Goal: Task Accomplishment & Management: Complete application form

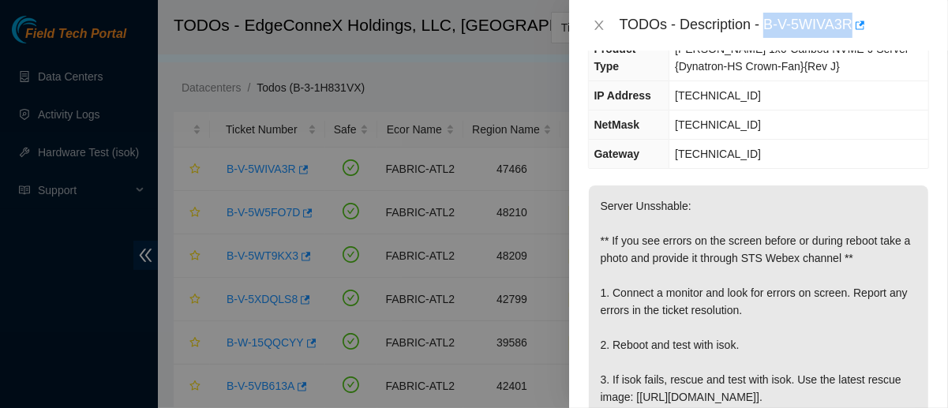
scroll to position [223, 0]
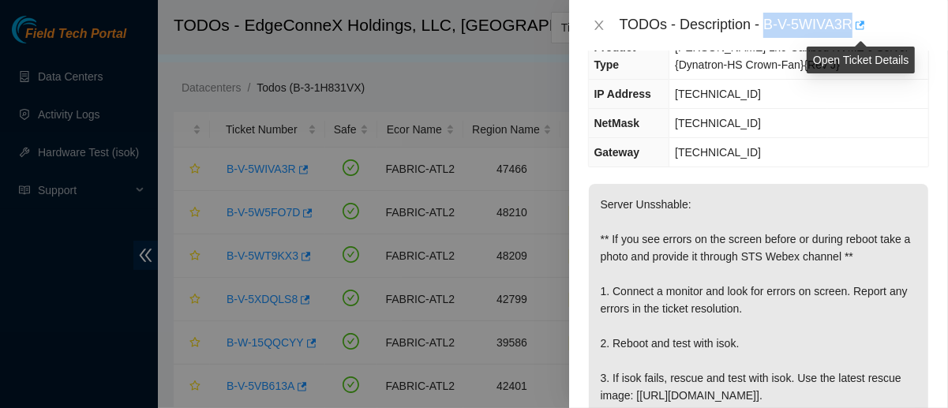
click at [861, 29] on icon "button" at bounding box center [859, 25] width 9 height 9
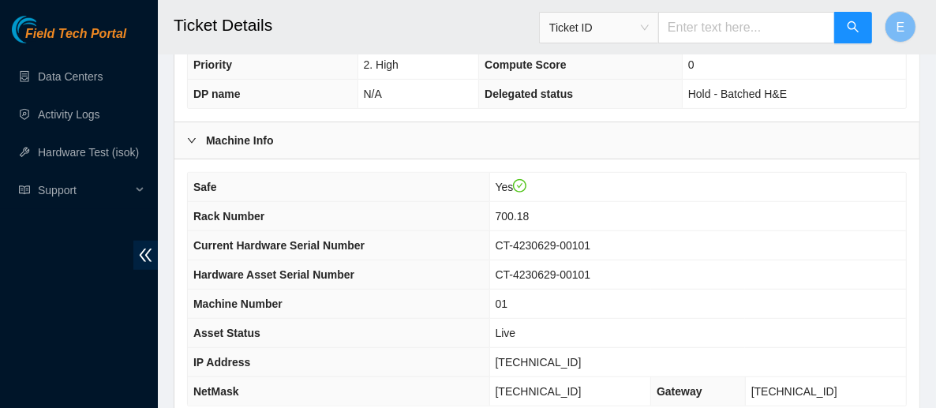
scroll to position [533, 0]
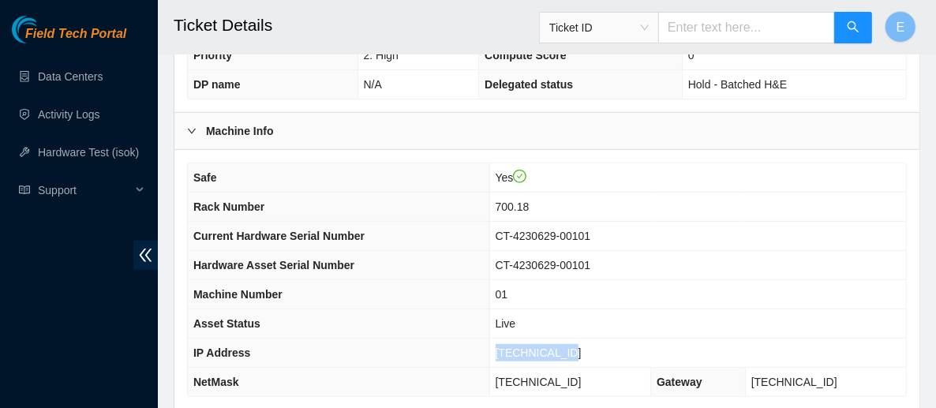
drag, startPoint x: 596, startPoint y: 327, endPoint x: 511, endPoint y: 327, distance: 85.2
click at [511, 339] on td "23.42.149.196" at bounding box center [697, 353] width 417 height 29
copy span "23.42.149.196"
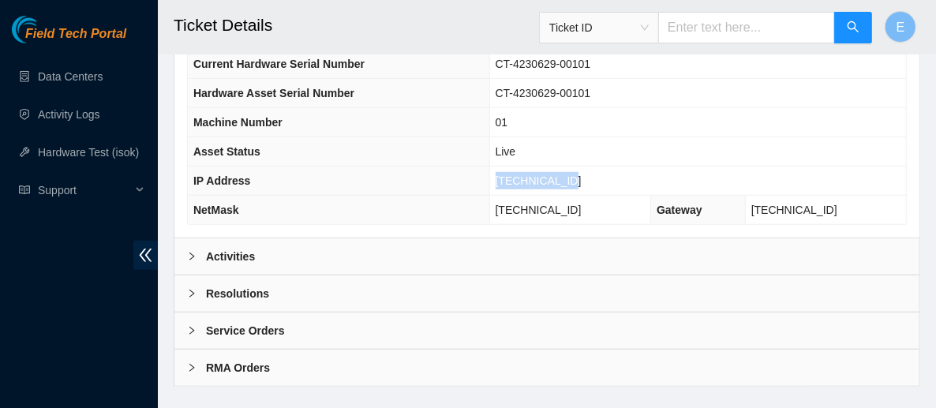
scroll to position [704, 0]
click at [454, 239] on div "Activities" at bounding box center [546, 257] width 745 height 36
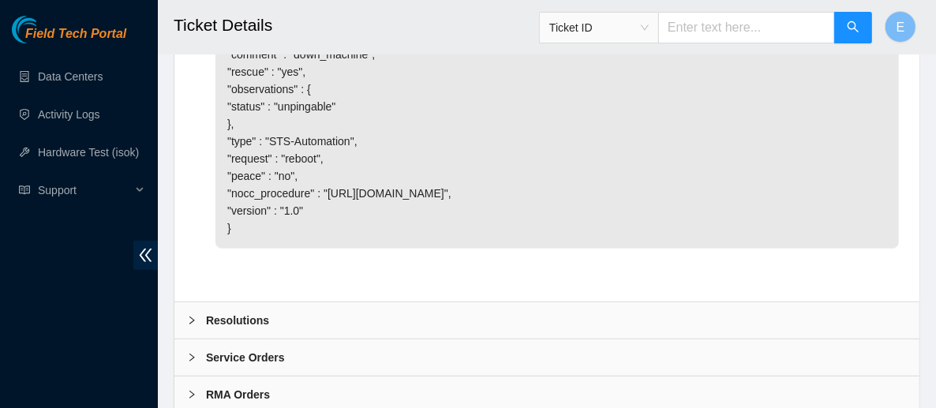
scroll to position [4165, 0]
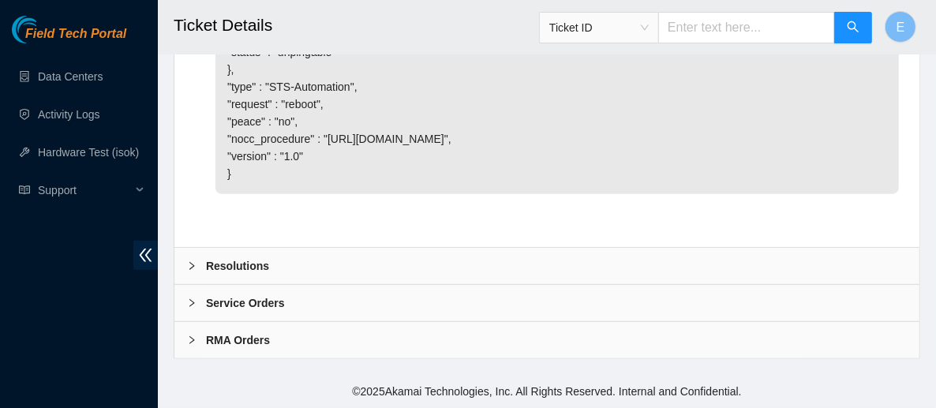
click at [458, 254] on div "Resolutions" at bounding box center [546, 266] width 745 height 36
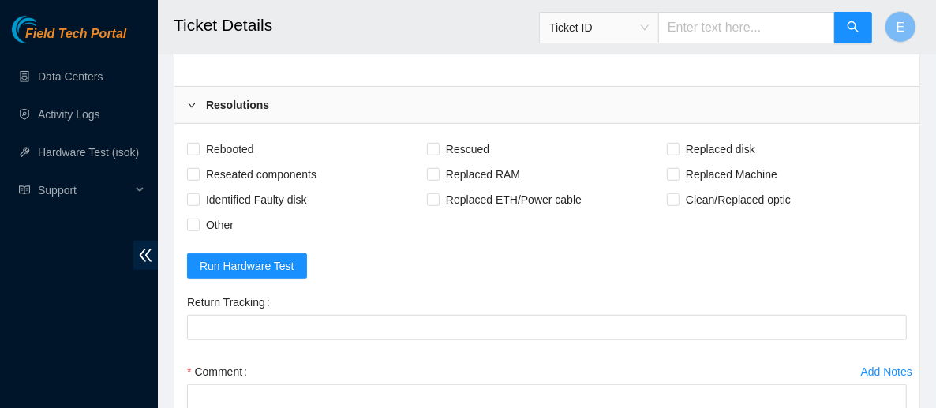
scroll to position [4304, 0]
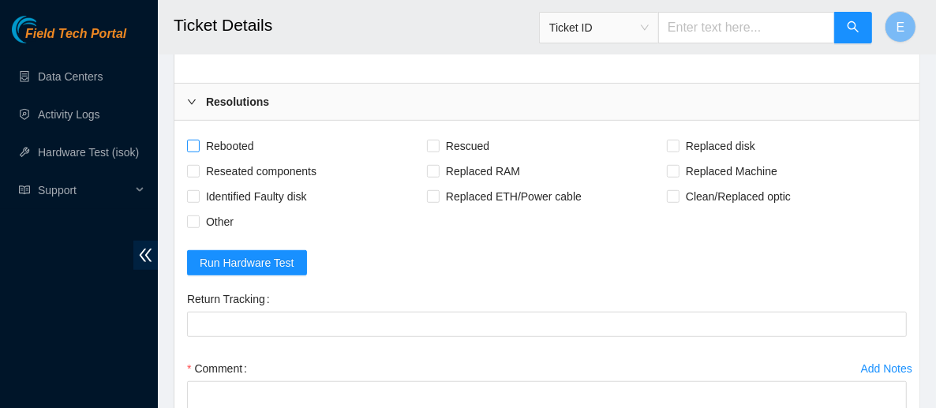
click at [225, 159] on span "Rebooted" at bounding box center [230, 145] width 61 height 25
click at [198, 151] on input "Rebooted" at bounding box center [192, 145] width 11 height 11
checkbox input "true"
click at [469, 159] on span "Rescued" at bounding box center [468, 145] width 56 height 25
click at [438, 151] on input "Rescued" at bounding box center [432, 145] width 11 height 11
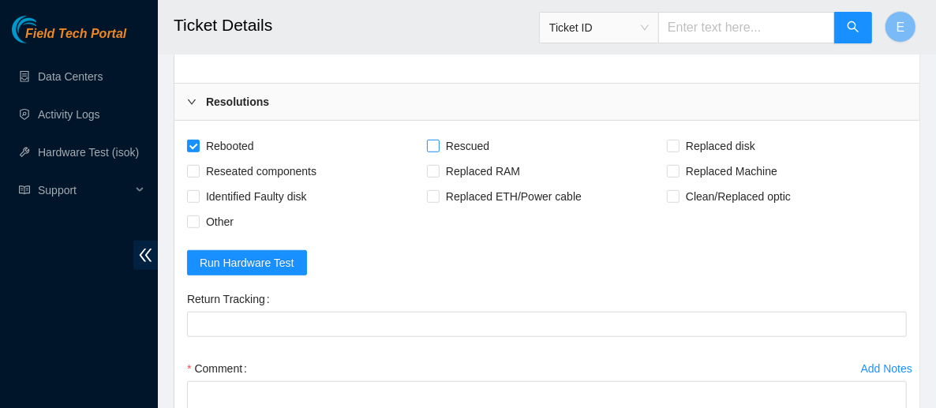
checkbox input "true"
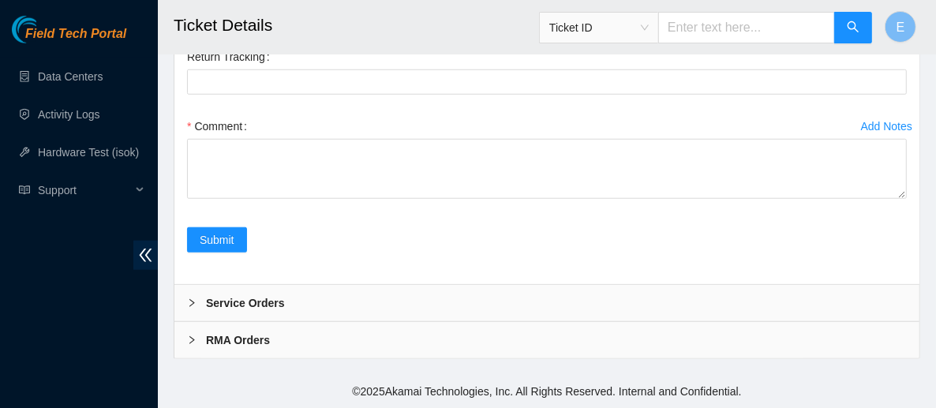
scroll to position [4569, 0]
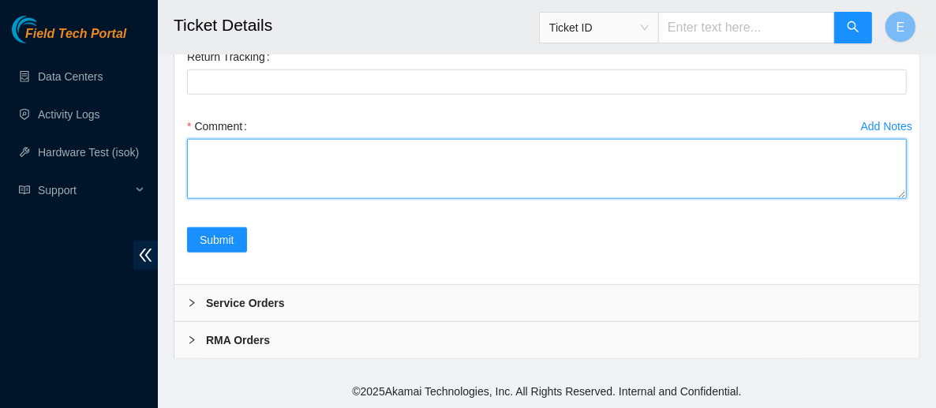
click at [360, 161] on textarea "Comment" at bounding box center [547, 169] width 720 height 60
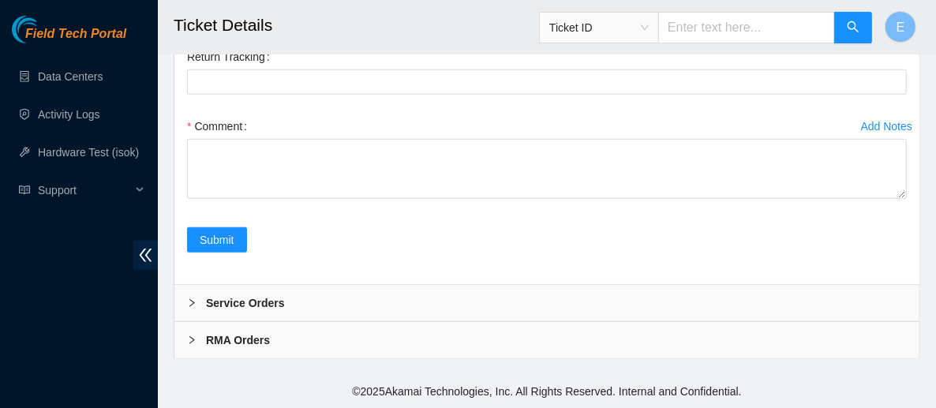
click at [458, 139] on div "Comment" at bounding box center [547, 126] width 720 height 25
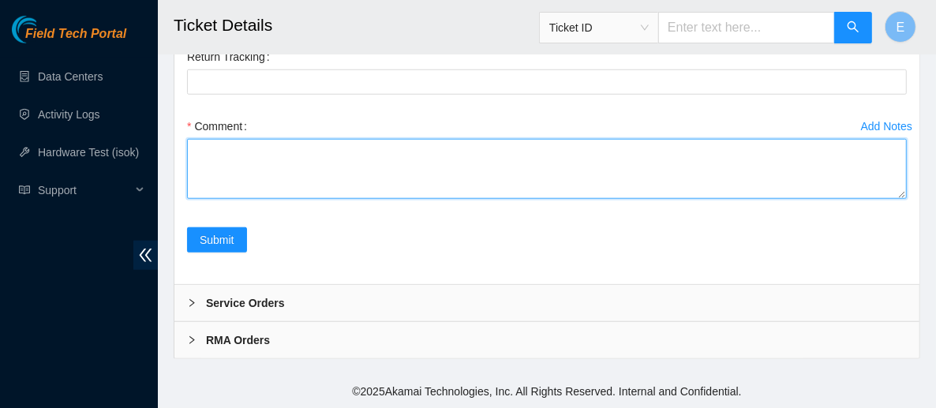
click at [447, 155] on textarea "Comment" at bounding box center [547, 169] width 720 height 60
paste textarea "Powered down server Replaced server sn: With new server sn: Rescued and Configu…"
drag, startPoint x: 261, startPoint y: 189, endPoint x: 194, endPoint y: 151, distance: 77.4
click at [194, 151] on textarea "Powered down server Replaced server sn: With new server sn: Rescued and Configu…" at bounding box center [547, 169] width 720 height 60
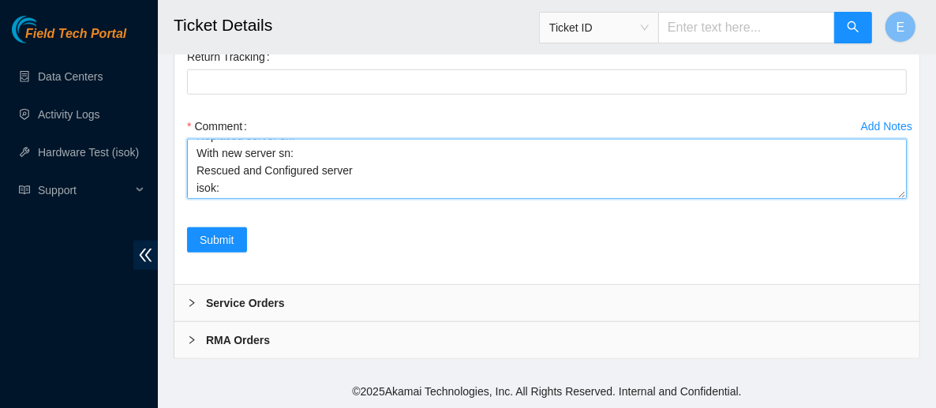
click at [265, 173] on textarea "Powered down server Replaced server sn: With new server sn: Rescued and Configu…" at bounding box center [547, 169] width 720 height 60
click at [260, 173] on textarea "Powered down server Replaced server sn: With new server sn: Rescued and Configu…" at bounding box center [547, 169] width 720 height 60
type textarea "Powered down server Replaced server sn: With new server sn: Configured server i…"
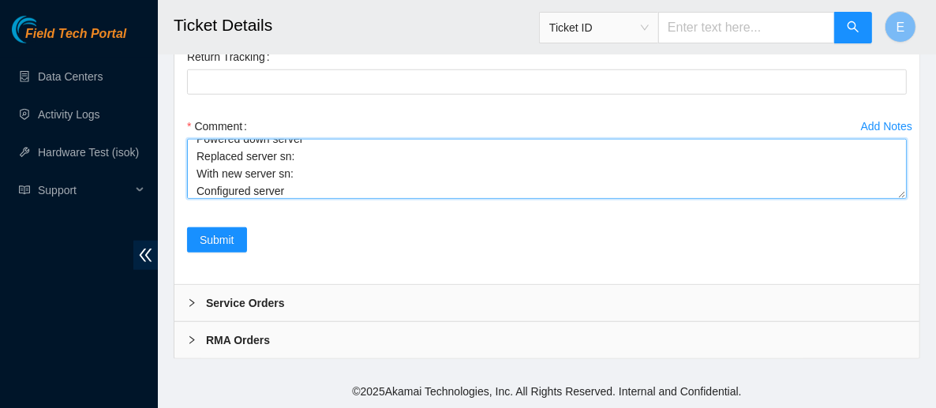
scroll to position [0, 0]
click at [300, 187] on textarea "Powered down server Replaced server sn: With new server sn: Configured server i…" at bounding box center [547, 169] width 720 height 60
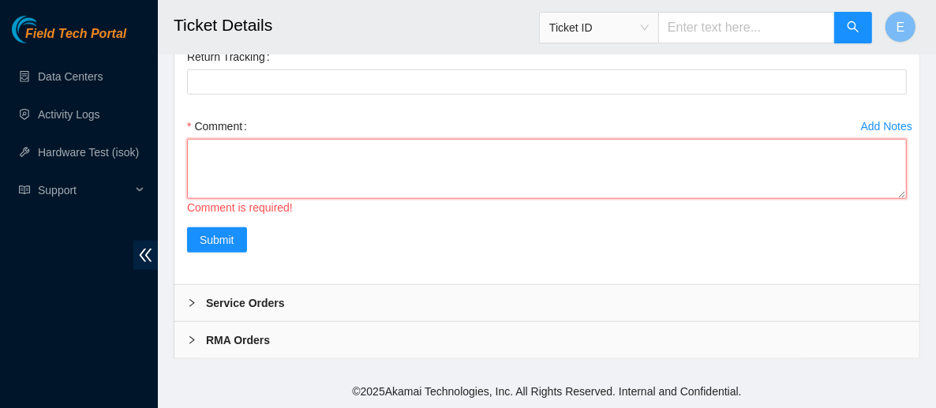
click at [266, 166] on textarea "Comment" at bounding box center [547, 169] width 720 height 60
paste textarea "Rebooted server Rescued and configured Isok:"
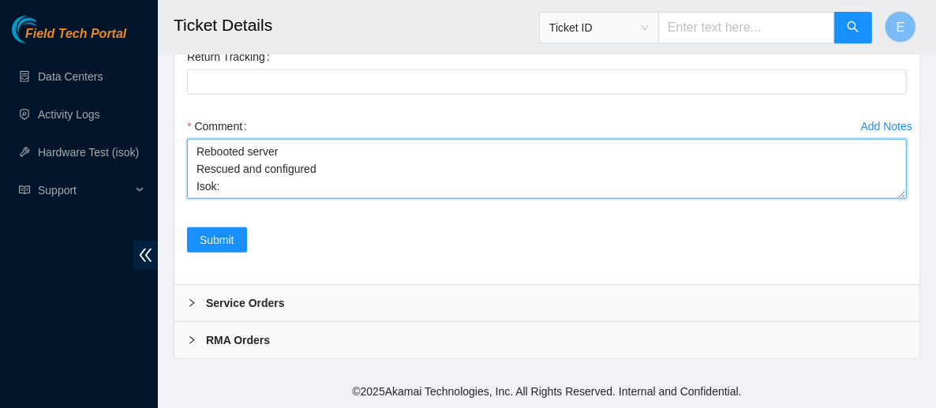
click at [279, 153] on textarea "Rebooted server Rescued and configured Isok:" at bounding box center [547, 169] width 720 height 60
paste textarea "23.42.149.196 : failed: unsshable (unknown error format)"
click at [218, 170] on textarea "Rebooted server isok:23.42.149.196 : failed: unsshable (unknown error format) R…" at bounding box center [547, 169] width 720 height 60
click at [256, 188] on textarea "Rebooted server isok: 23.42.149.196 : failed: unsshable (unknown error format) …" at bounding box center [547, 169] width 720 height 60
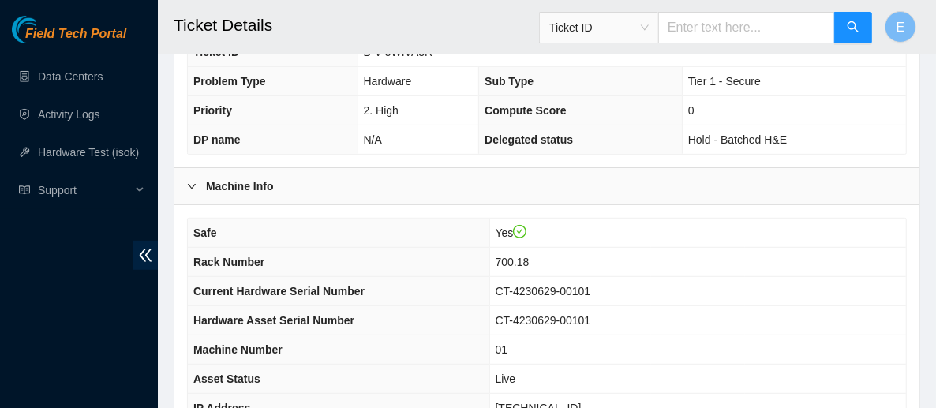
scroll to position [493, 0]
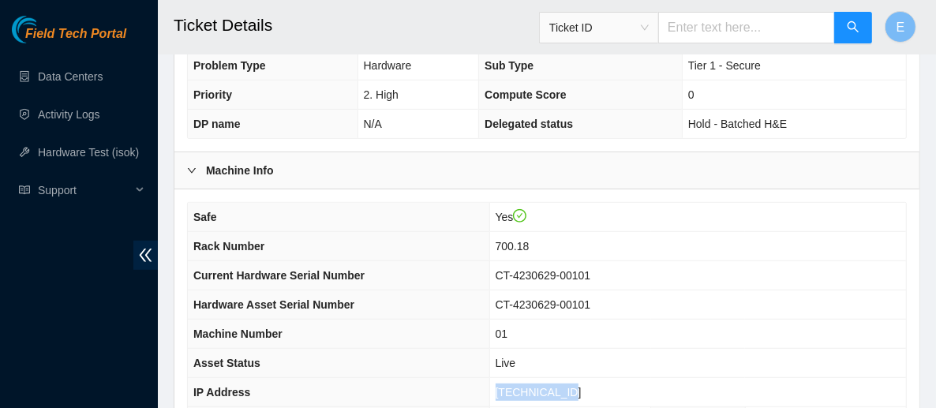
drag, startPoint x: 585, startPoint y: 367, endPoint x: 511, endPoint y: 363, distance: 73.5
click at [511, 378] on td "23.42.149.196" at bounding box center [697, 392] width 417 height 29
copy span "23.42.149.196"
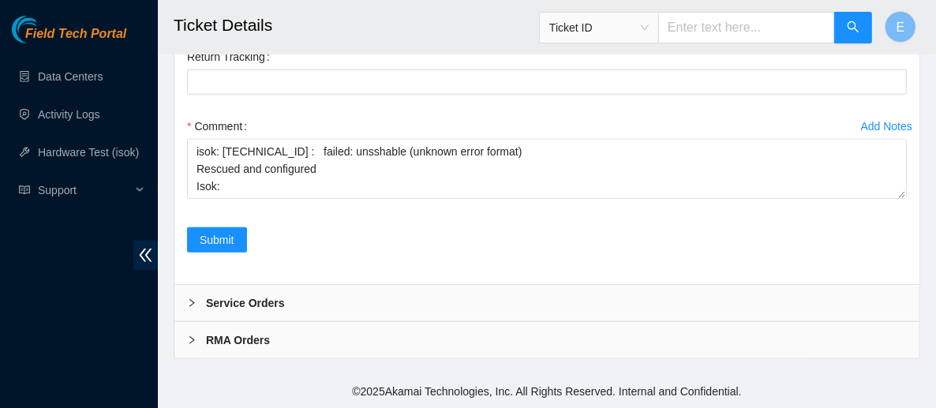
scroll to position [4569, 0]
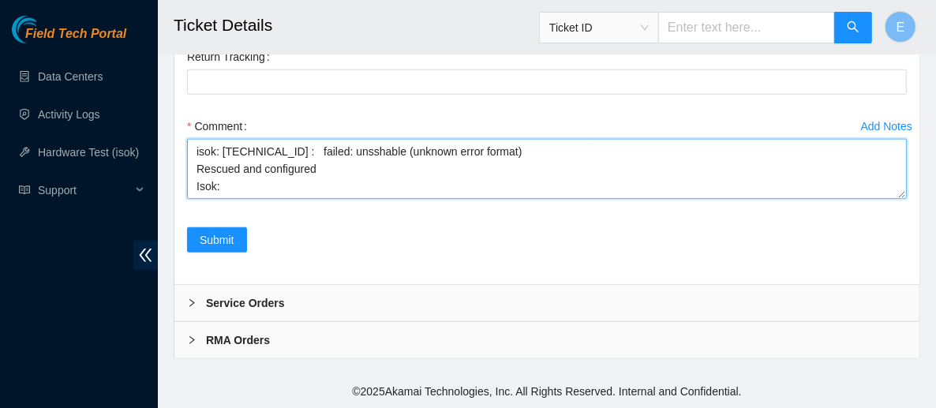
click at [255, 168] on textarea "Rebooted server isok: 23.42.149.196 : failed: unsshable (unknown error format) …" at bounding box center [547, 169] width 720 height 60
paste textarea "23.42.149.196 : passed: ok"
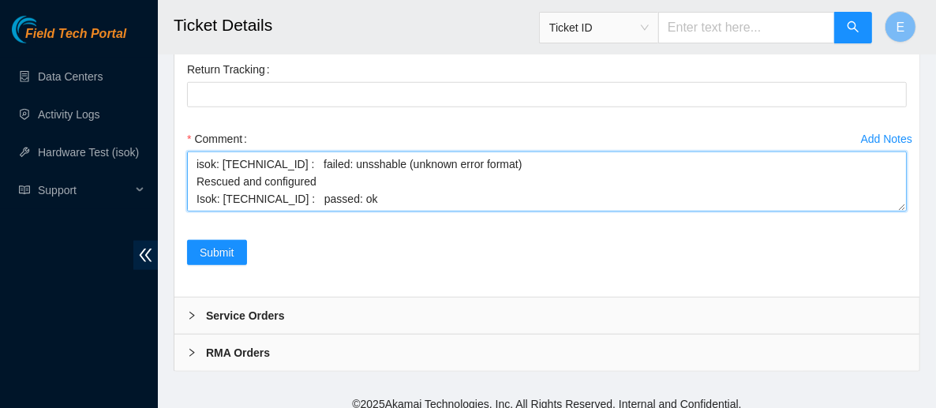
scroll to position [4533, 0]
type textarea "Rebooted server isok: 23.42.149.196 : failed: unsshable (unknown error format) …"
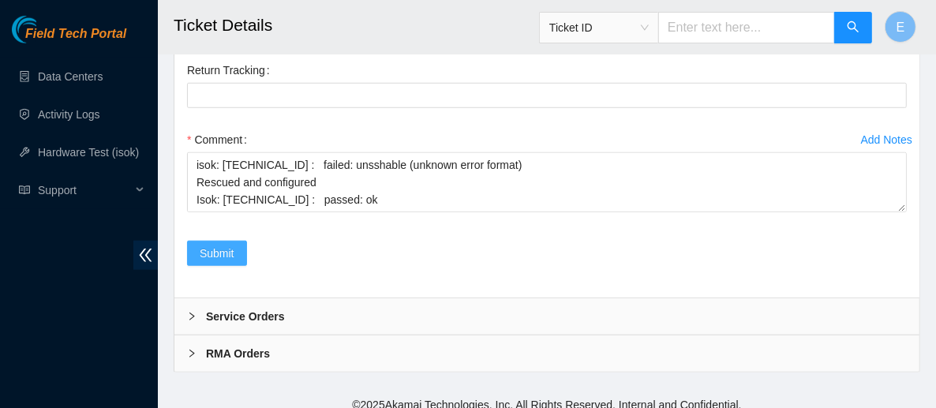
click at [222, 262] on span "Submit" at bounding box center [217, 253] width 35 height 17
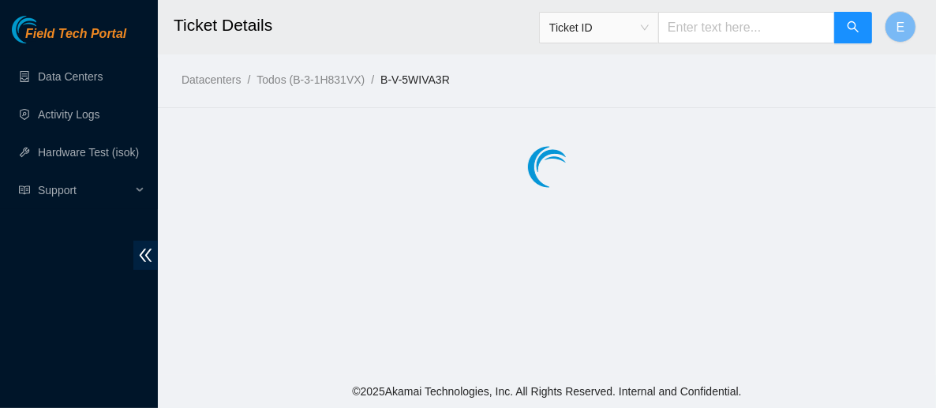
scroll to position [0, 0]
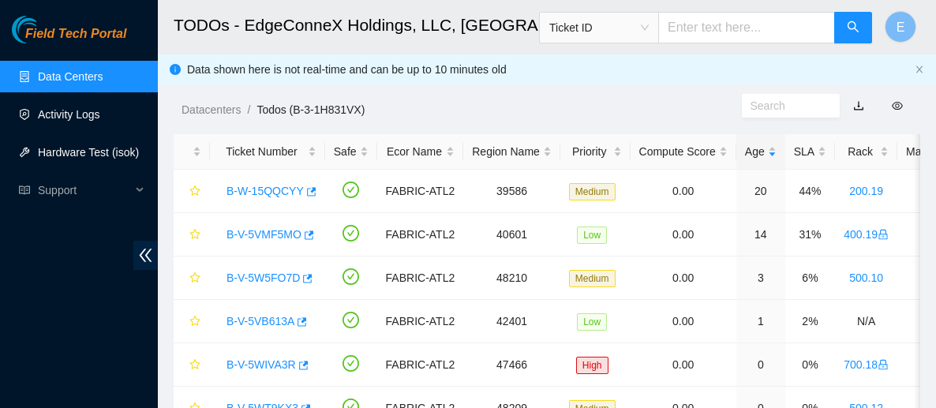
scroll to position [82, 0]
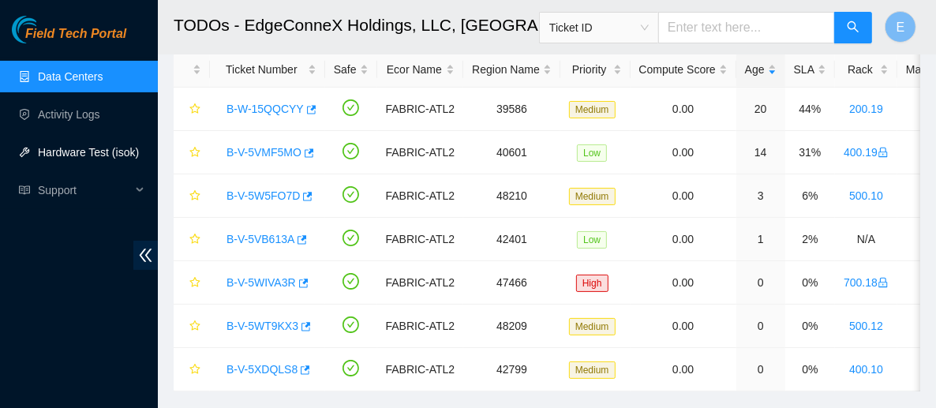
click at [71, 146] on link "Hardware Test (isok)" at bounding box center [88, 152] width 101 height 13
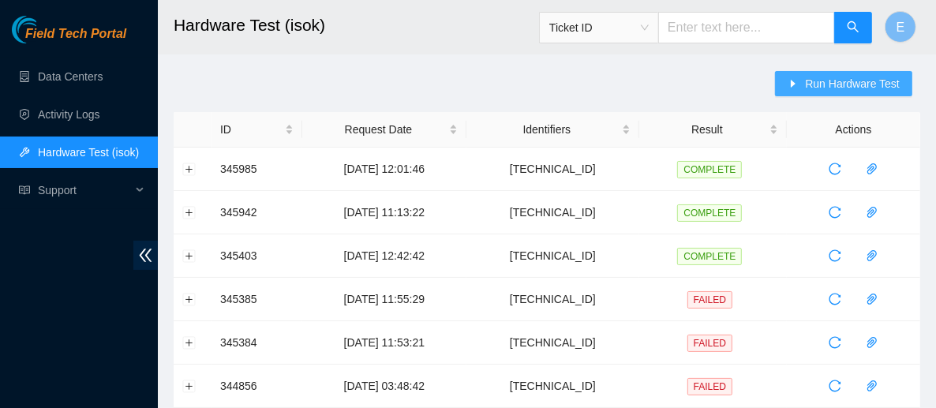
click at [864, 77] on span "Run Hardware Test" at bounding box center [852, 83] width 95 height 17
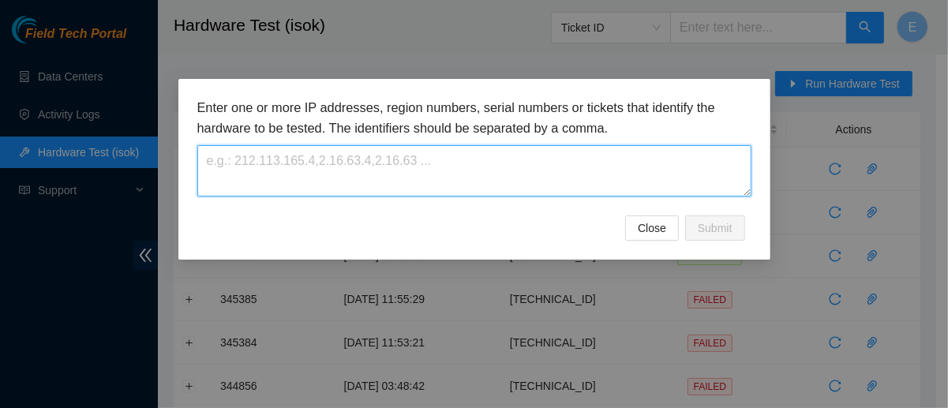
click at [384, 181] on textarea at bounding box center [474, 170] width 554 height 51
paste textarea "[TECHNICAL_ID]"
type textarea "[TECHNICAL_ID]"
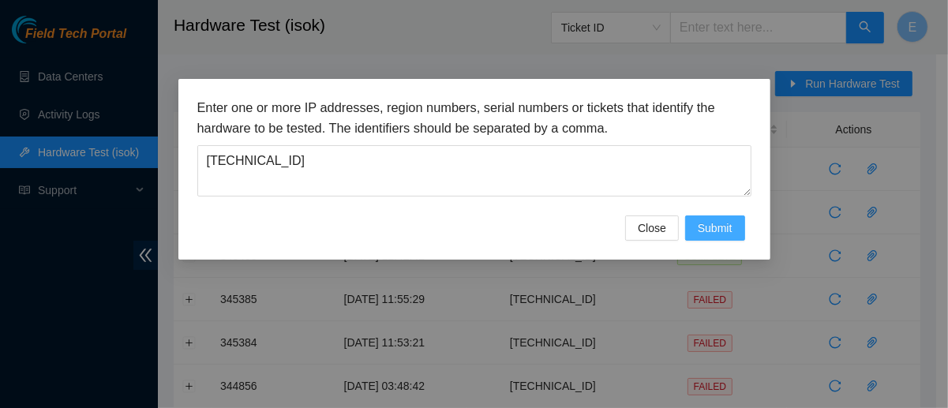
click at [735, 234] on button "Submit" at bounding box center [715, 227] width 60 height 25
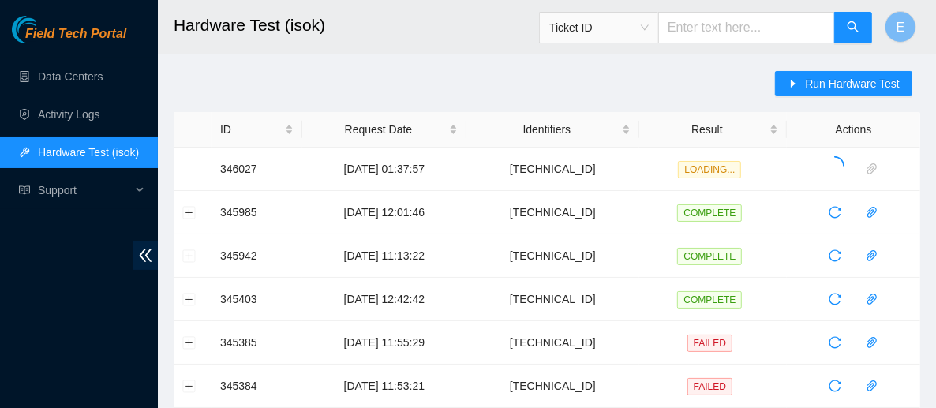
click at [193, 167] on button "Expand row" at bounding box center [189, 169] width 13 height 13
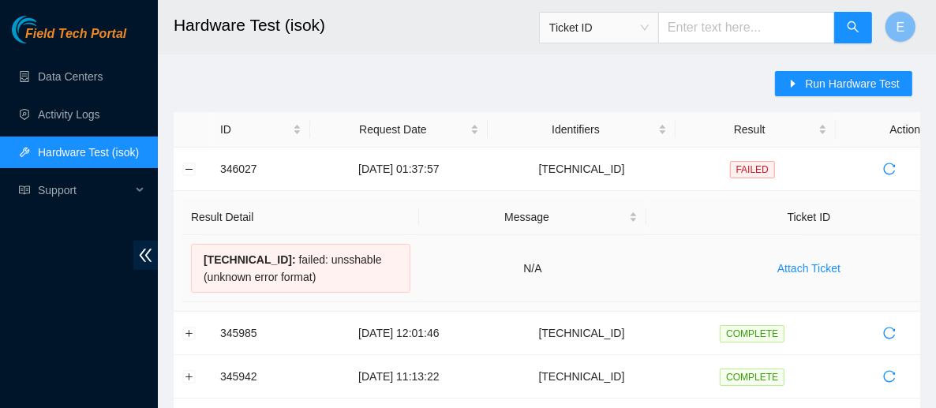
drag, startPoint x: 201, startPoint y: 256, endPoint x: 346, endPoint y: 271, distance: 146.0
click at [346, 271] on div "23.42.149.196 : failed: unsshable (unknown error format)" at bounding box center [300, 268] width 219 height 49
copy div "23.42.149.196 : failed: unsshable (unknown error format)"
click at [81, 73] on link "Data Centers" at bounding box center [70, 76] width 65 height 13
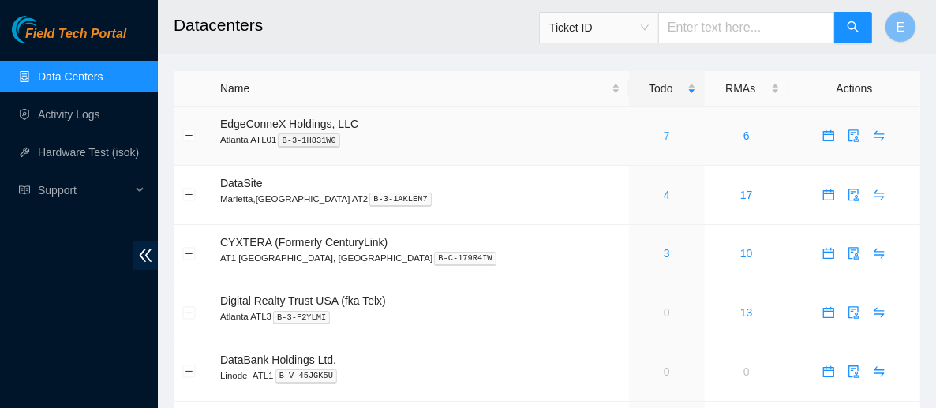
click at [664, 134] on link "7" at bounding box center [667, 135] width 6 height 13
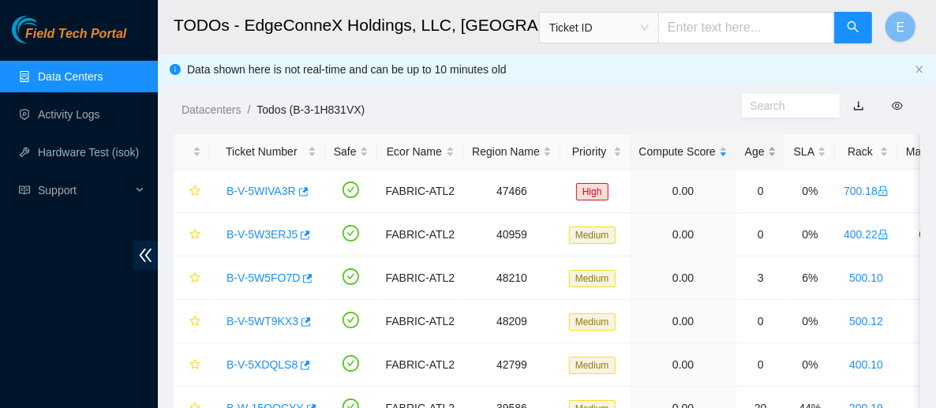
click at [745, 149] on div "Age" at bounding box center [761, 151] width 32 height 17
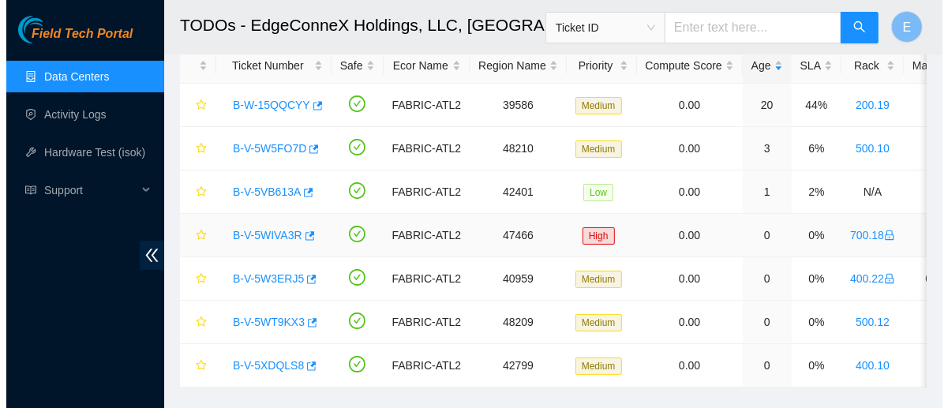
scroll to position [83, 0]
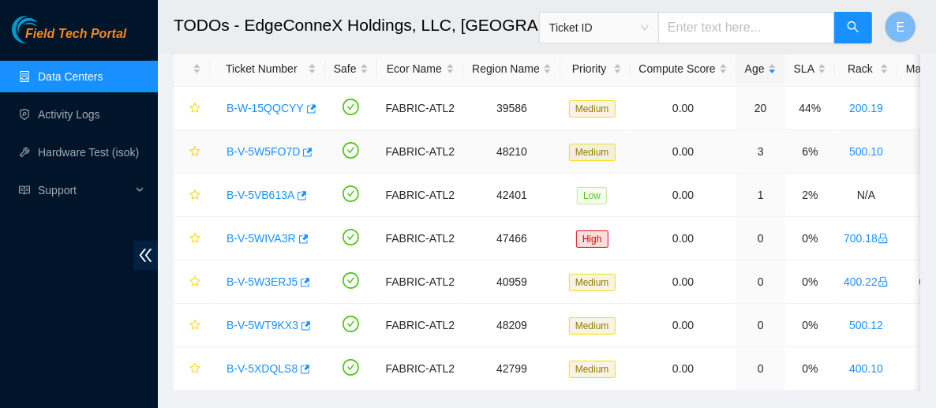
click at [276, 150] on link "B-V-5W5FO7D" at bounding box center [262, 151] width 73 height 13
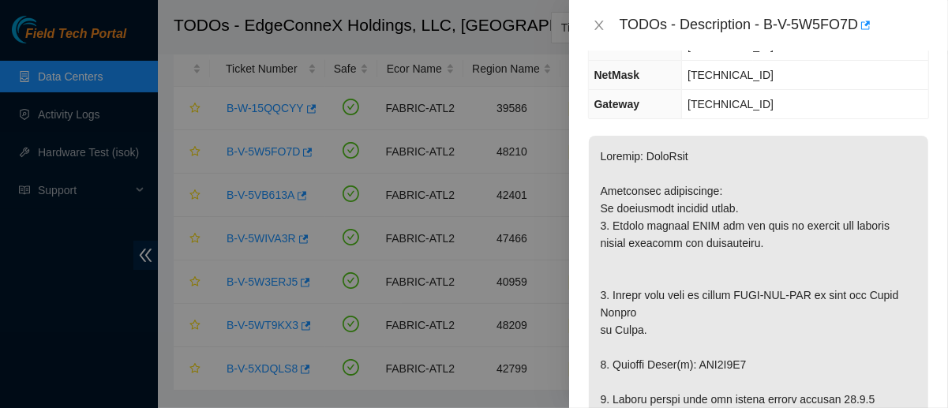
scroll to position [226, 0]
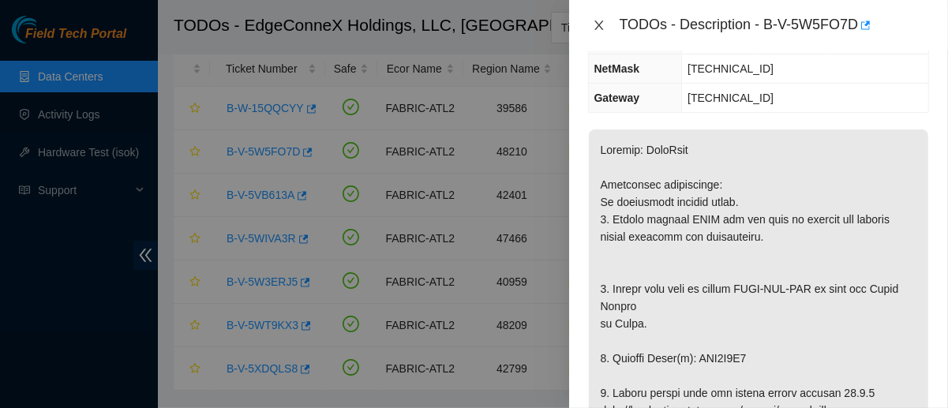
click at [600, 29] on icon "close" at bounding box center [599, 25] width 13 height 13
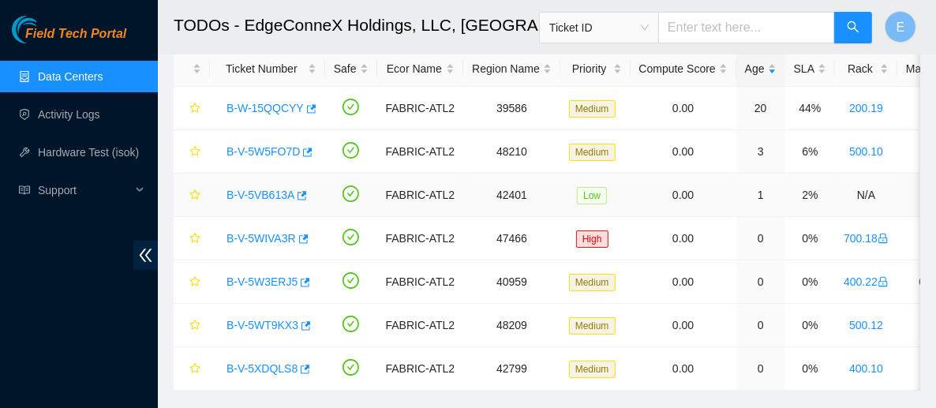
click at [271, 193] on link "B-V-5VB613A" at bounding box center [260, 195] width 68 height 13
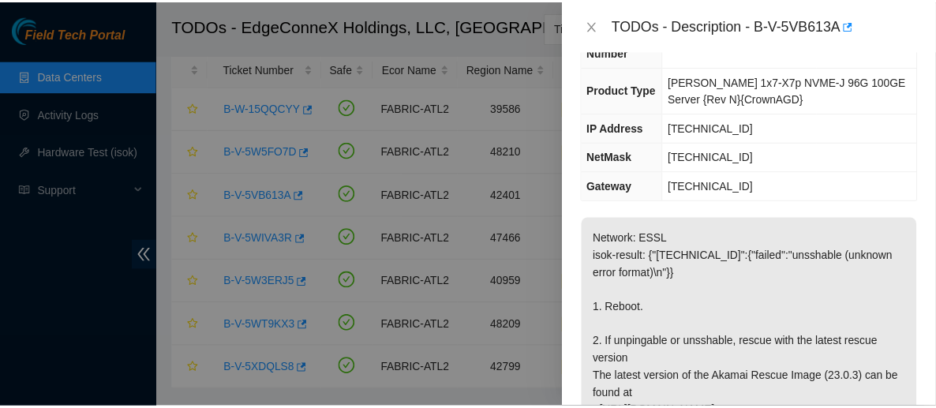
scroll to position [202, 0]
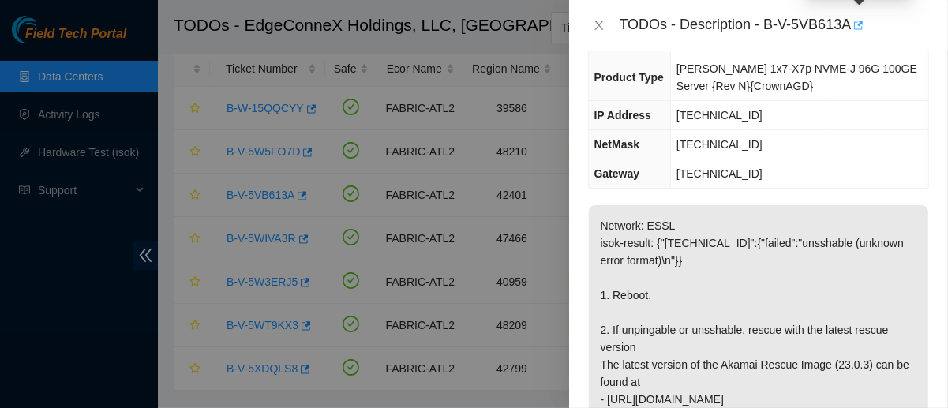
click at [863, 25] on icon "button" at bounding box center [858, 25] width 9 height 9
click at [595, 21] on icon "close" at bounding box center [598, 25] width 9 height 9
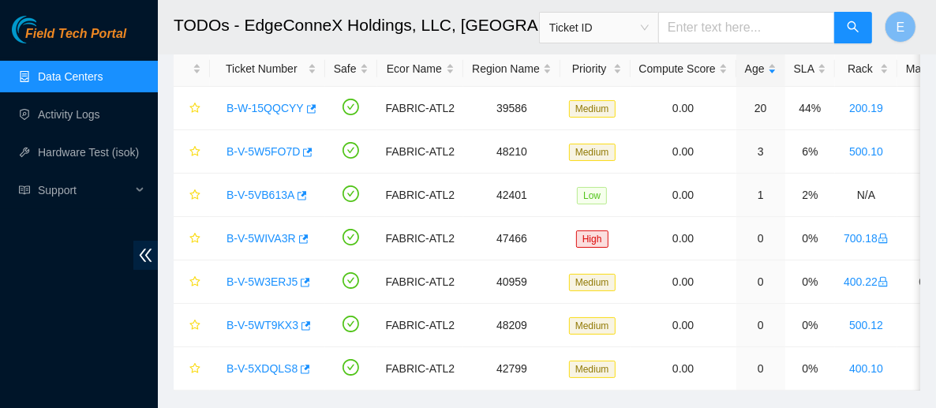
scroll to position [219, 0]
click at [697, 23] on input "text" at bounding box center [746, 28] width 177 height 32
paste input "23.1.32.82"
type input "23.1.32.82"
click at [861, 28] on button "button" at bounding box center [853, 28] width 38 height 32
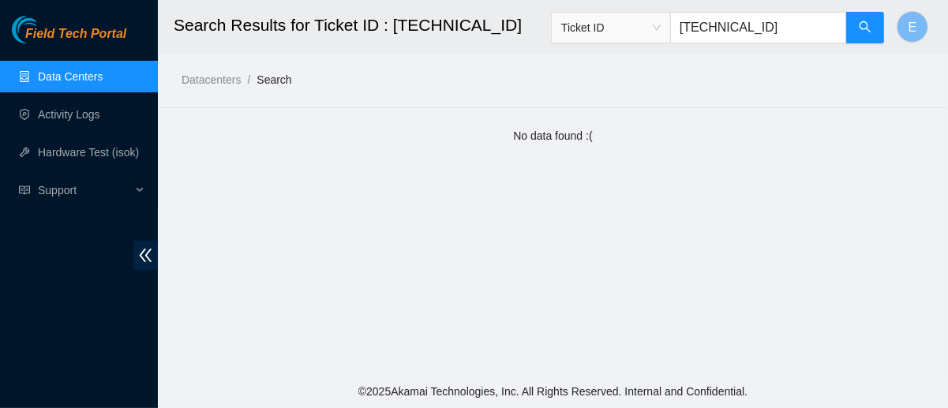
click at [592, 31] on span "Ticket ID" at bounding box center [610, 28] width 99 height 24
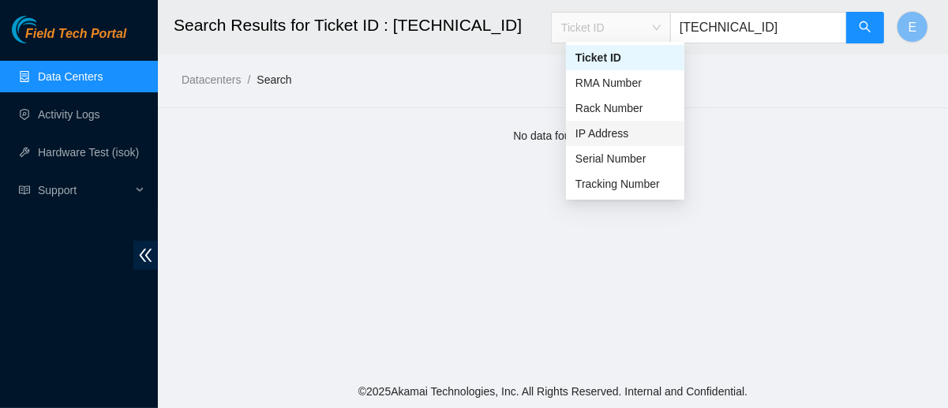
click at [623, 143] on div "IP Address" at bounding box center [625, 133] width 118 height 25
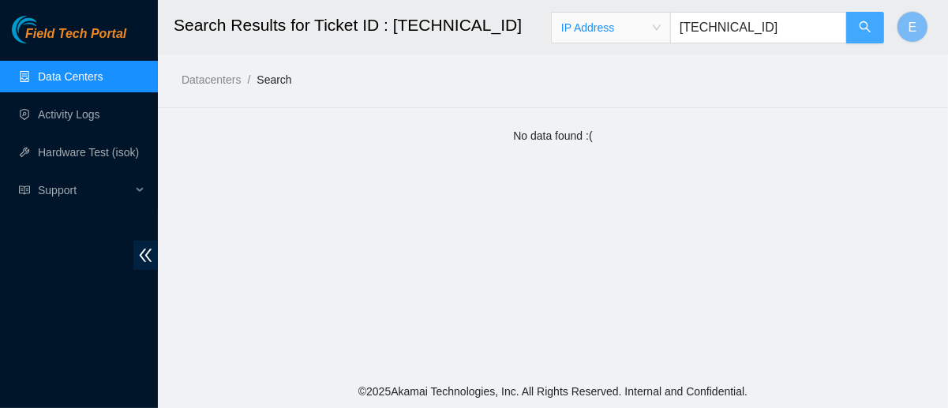
click at [861, 32] on icon "search" at bounding box center [864, 27] width 13 height 13
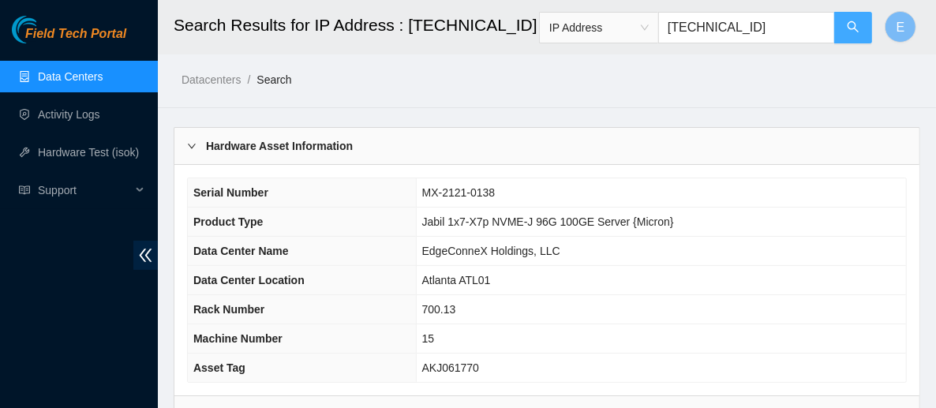
scroll to position [1, 0]
click at [202, 150] on div at bounding box center [196, 145] width 19 height 17
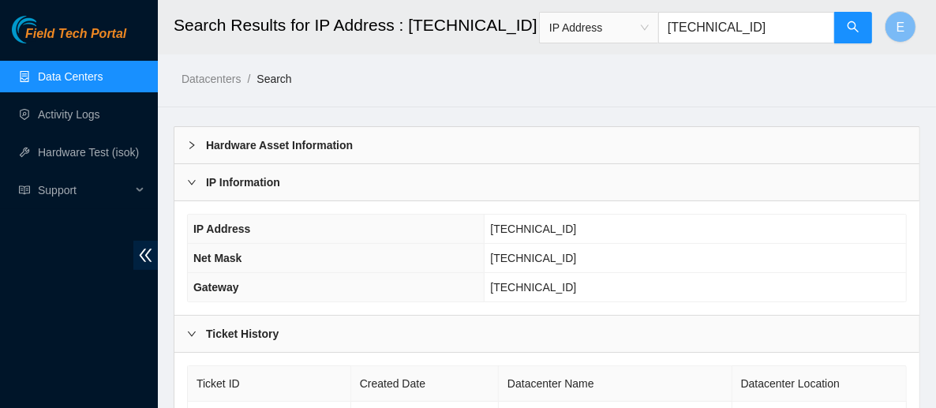
click at [236, 176] on b "IP Information" at bounding box center [243, 182] width 74 height 17
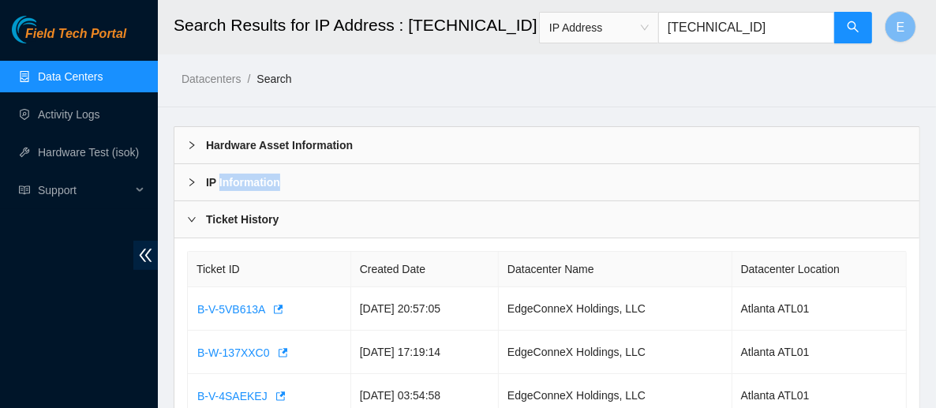
click at [236, 176] on b "IP Information" at bounding box center [243, 182] width 74 height 17
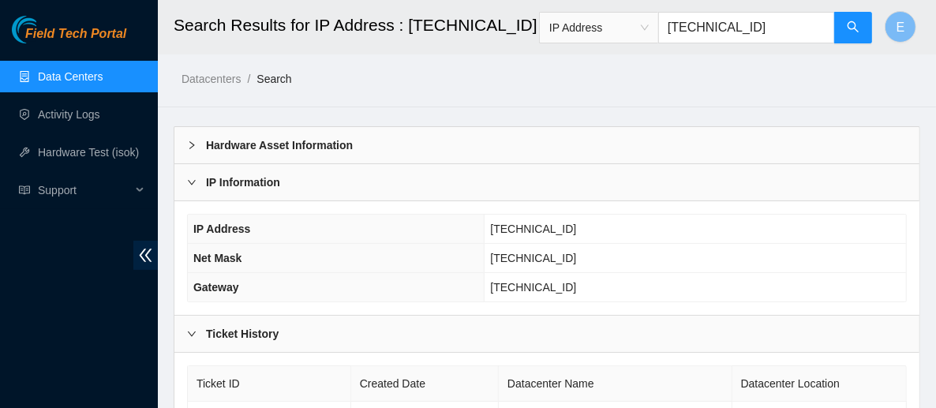
click at [208, 174] on b "IP Information" at bounding box center [243, 182] width 74 height 17
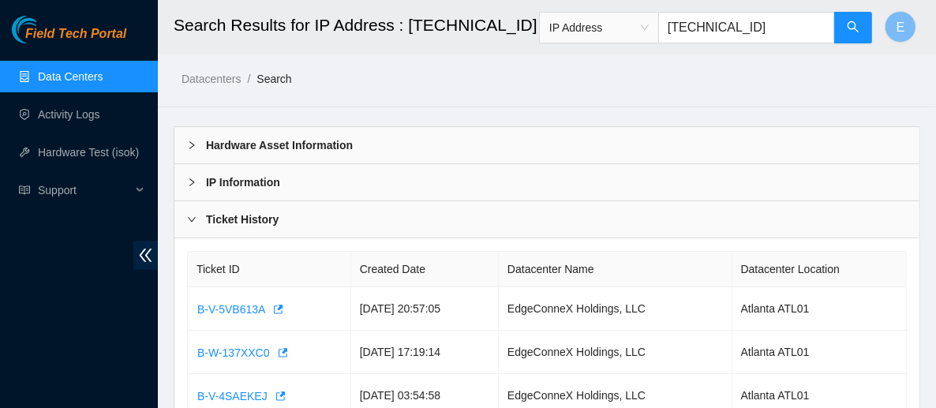
click at [190, 151] on div at bounding box center [196, 145] width 19 height 17
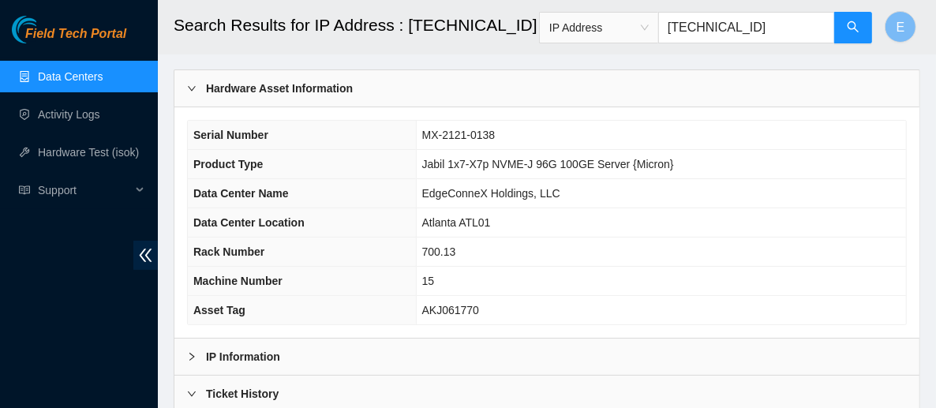
scroll to position [79, 0]
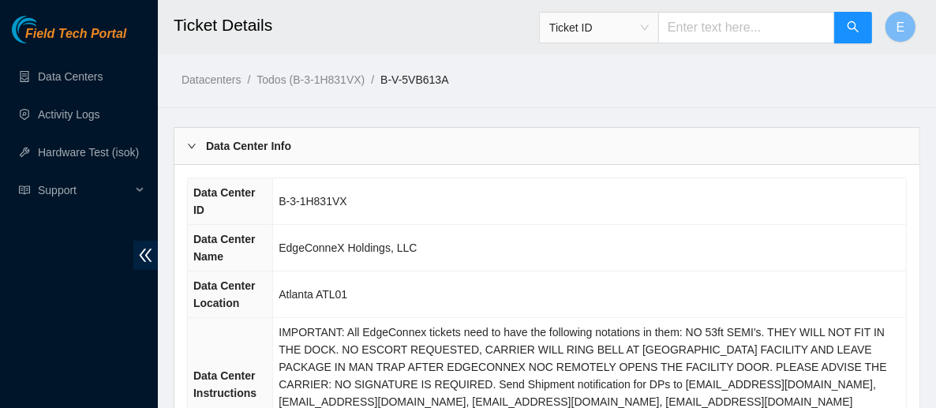
click at [377, 134] on div "Data Center Info" at bounding box center [546, 146] width 745 height 36
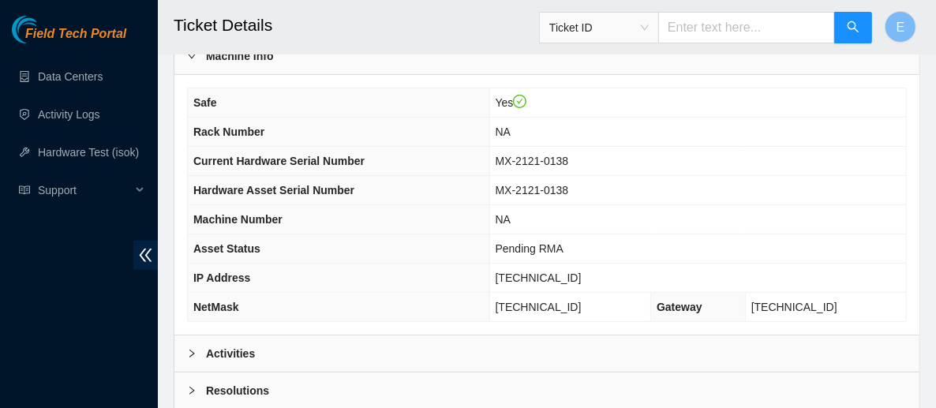
scroll to position [322, 0]
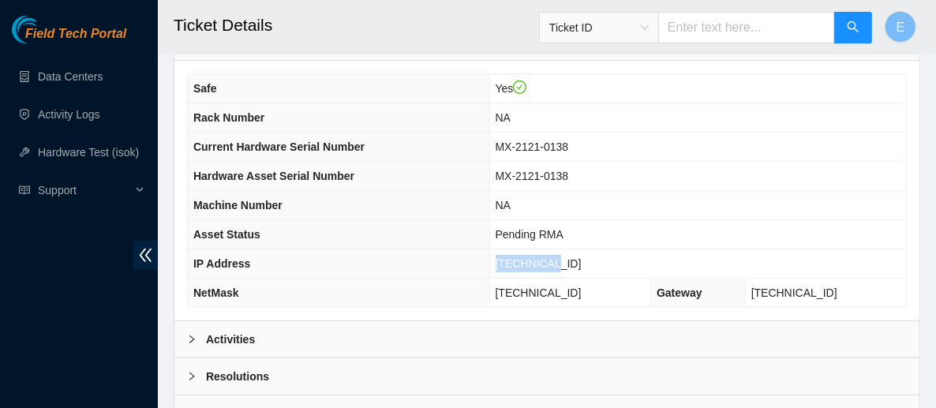
drag, startPoint x: 597, startPoint y: 256, endPoint x: 524, endPoint y: 257, distance: 72.6
click at [524, 257] on td "[TECHNICAL_ID]" at bounding box center [697, 263] width 417 height 29
drag, startPoint x: 548, startPoint y: 256, endPoint x: 566, endPoint y: 83, distance: 174.5
click at [566, 83] on td "Yes" at bounding box center [697, 88] width 417 height 29
drag, startPoint x: 596, startPoint y: 256, endPoint x: 529, endPoint y: 256, distance: 66.3
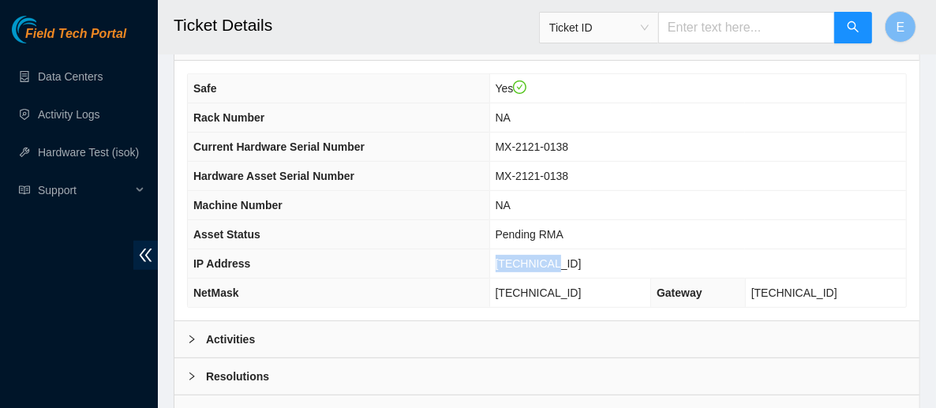
click at [529, 258] on td "[TECHNICAL_ID]" at bounding box center [697, 263] width 417 height 29
copy span "[TECHNICAL_ID]"
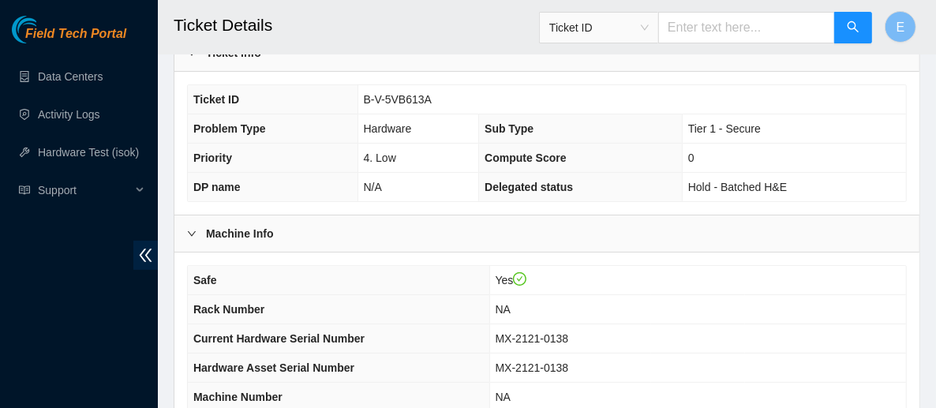
scroll to position [129, 0]
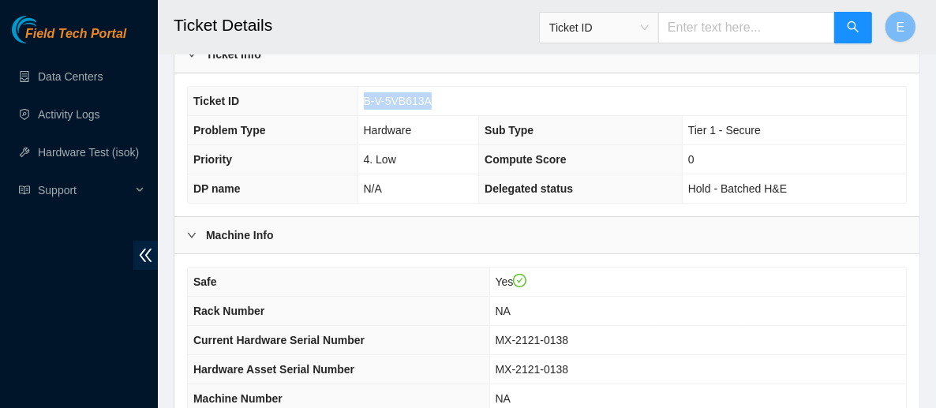
drag, startPoint x: 438, startPoint y: 102, endPoint x: 365, endPoint y: 103, distance: 73.4
click at [365, 103] on td "B-V-5VB613A" at bounding box center [631, 101] width 548 height 29
copy span "B-V-5VB613A"
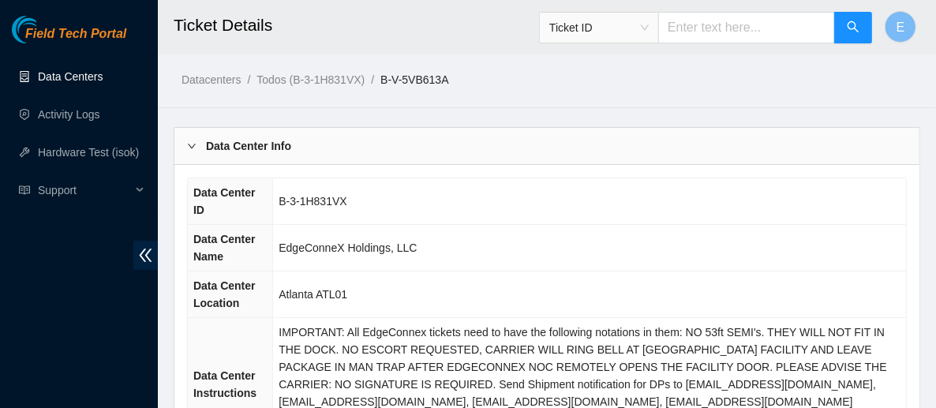
click at [93, 83] on link "Data Centers" at bounding box center [70, 76] width 65 height 13
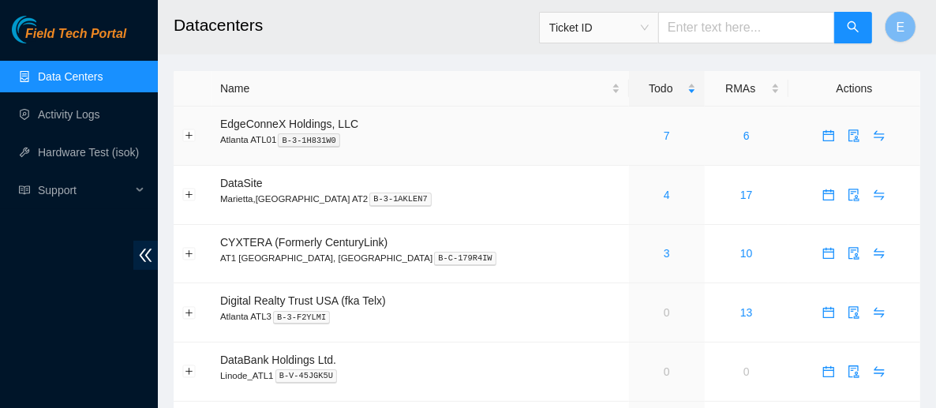
click at [638, 133] on div "7" at bounding box center [667, 135] width 58 height 17
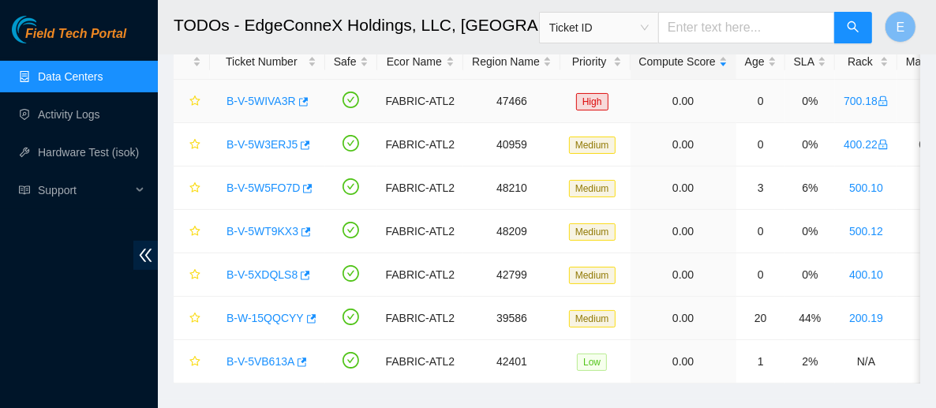
scroll to position [85, 0]
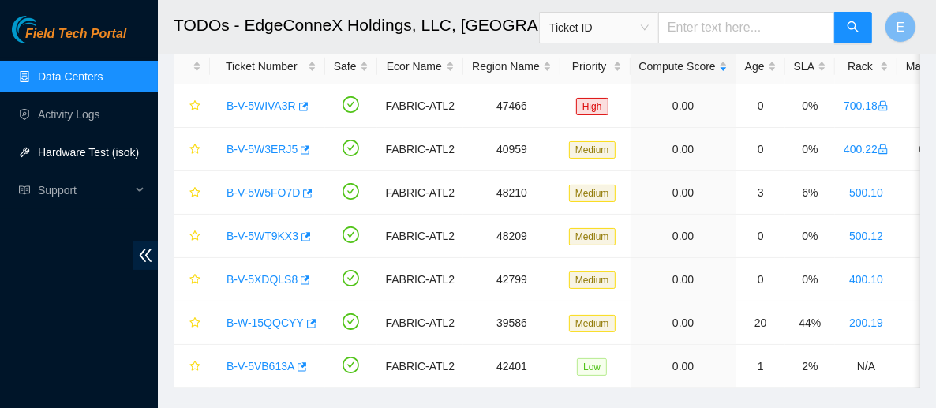
click at [107, 154] on link "Hardware Test (isok)" at bounding box center [88, 152] width 101 height 13
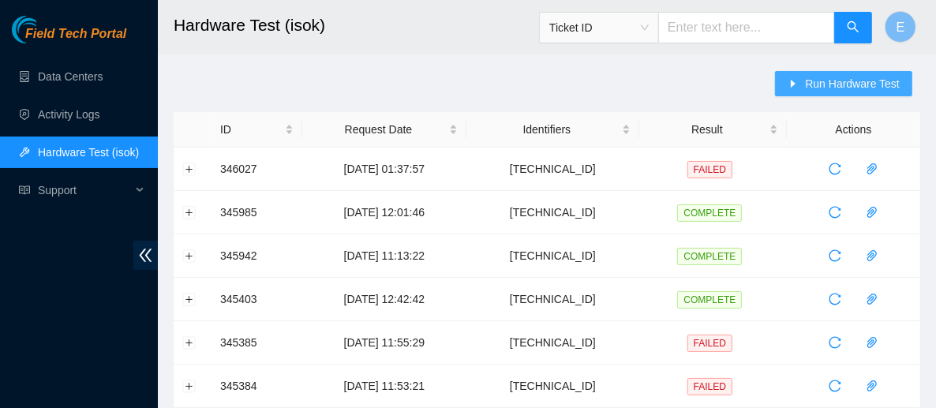
click at [817, 74] on button "Run Hardware Test" at bounding box center [843, 83] width 137 height 25
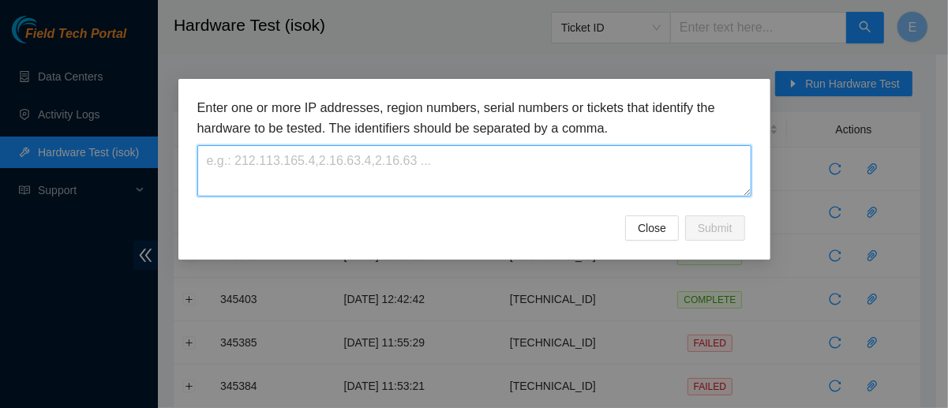
paste textarea "[TECHNICAL_ID]"
type textarea "[TECHNICAL_ID]"
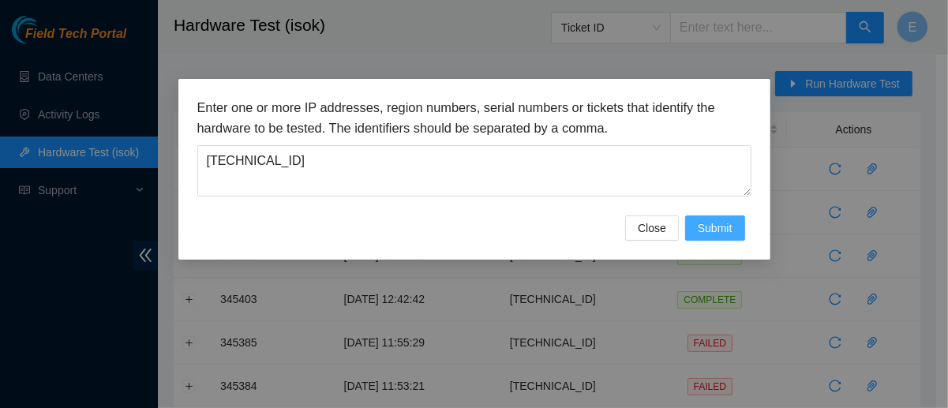
click at [720, 215] on button "Submit" at bounding box center [715, 227] width 60 height 25
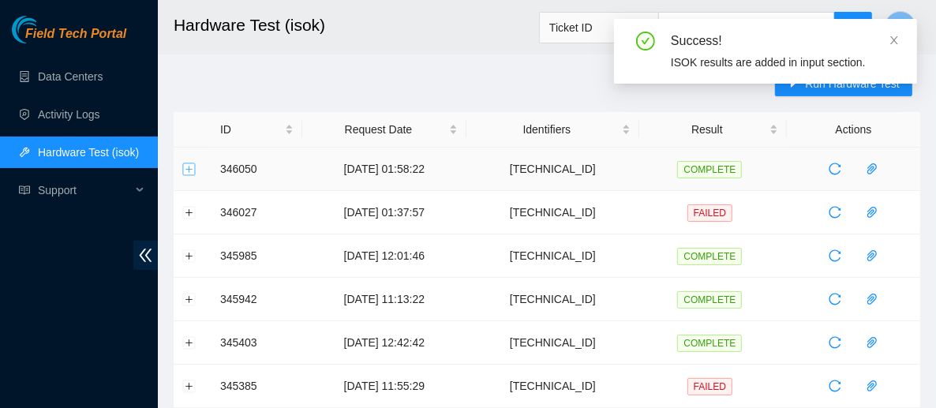
click at [185, 167] on button "Expand row" at bounding box center [189, 169] width 13 height 13
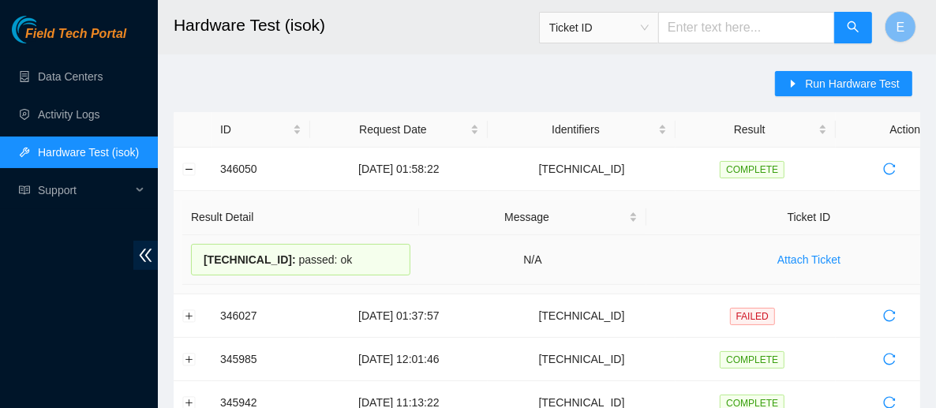
drag, startPoint x: 204, startPoint y: 260, endPoint x: 365, endPoint y: 256, distance: 161.0
click at [365, 256] on div "[TECHNICAL_ID] : passed: ok" at bounding box center [300, 260] width 219 height 32
copy div "[TECHNICAL_ID] : passed: ok"
click at [187, 172] on button "Collapse row" at bounding box center [189, 169] width 13 height 13
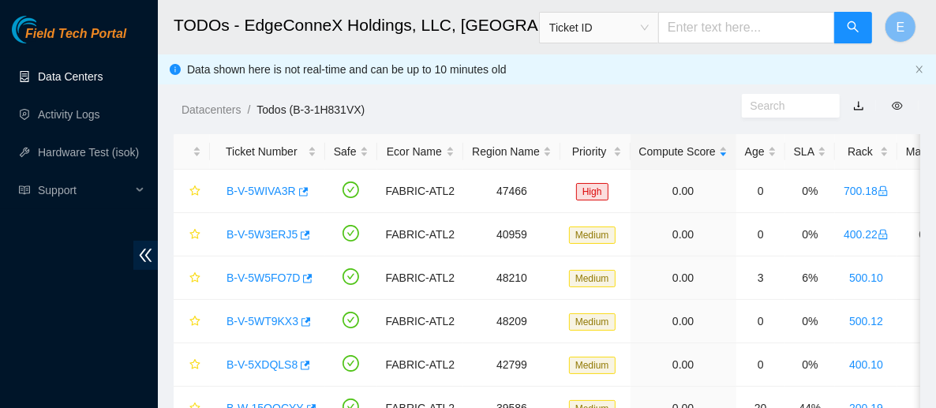
click at [68, 77] on link "Data Centers" at bounding box center [70, 76] width 65 height 13
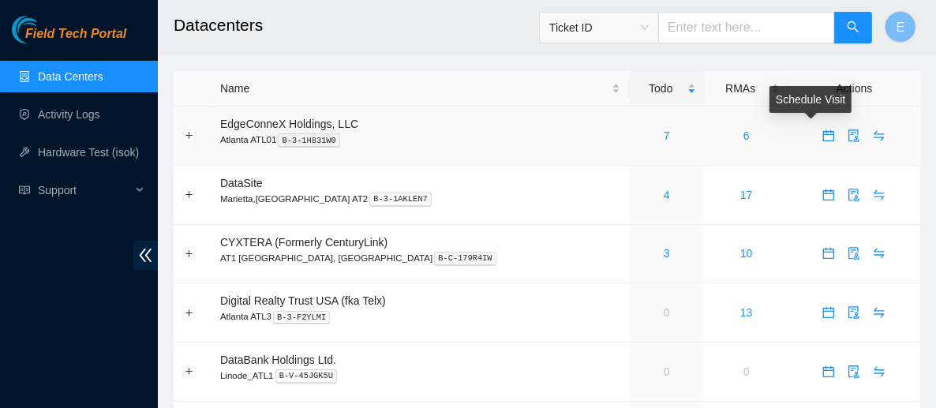
click at [823, 133] on icon "calendar" at bounding box center [828, 135] width 11 height 11
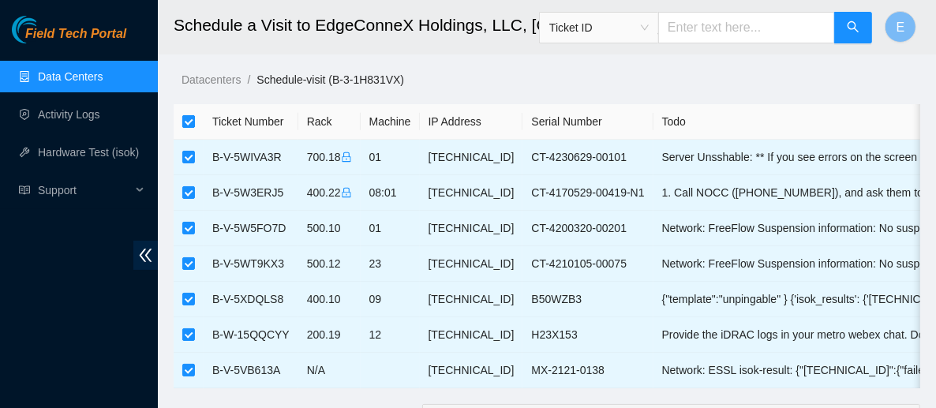
click at [183, 123] on input "checkbox" at bounding box center [188, 121] width 13 height 13
checkbox input "false"
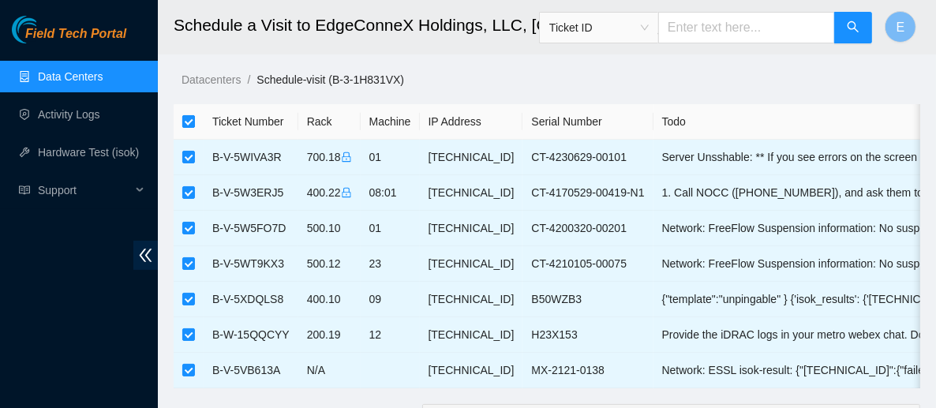
checkbox input "false"
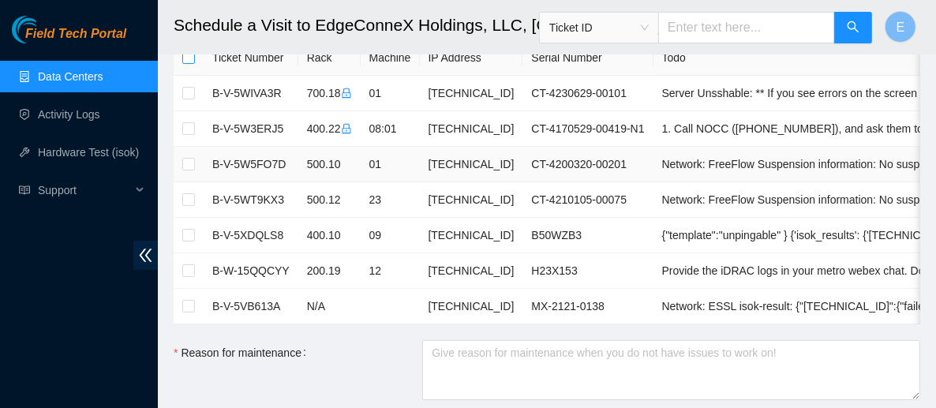
scroll to position [79, 0]
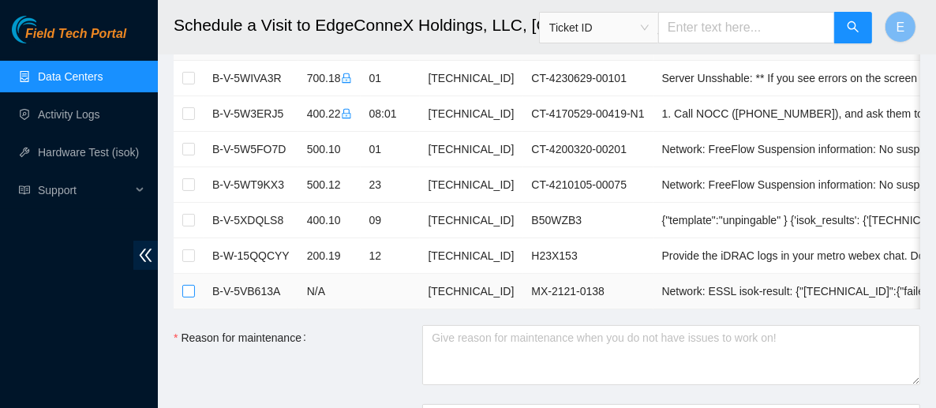
drag, startPoint x: 239, startPoint y: 229, endPoint x: 189, endPoint y: 296, distance: 84.0
click at [189, 296] on label at bounding box center [188, 290] width 13 height 17
click at [189, 296] on input "checkbox" at bounding box center [188, 291] width 13 height 13
checkbox input "true"
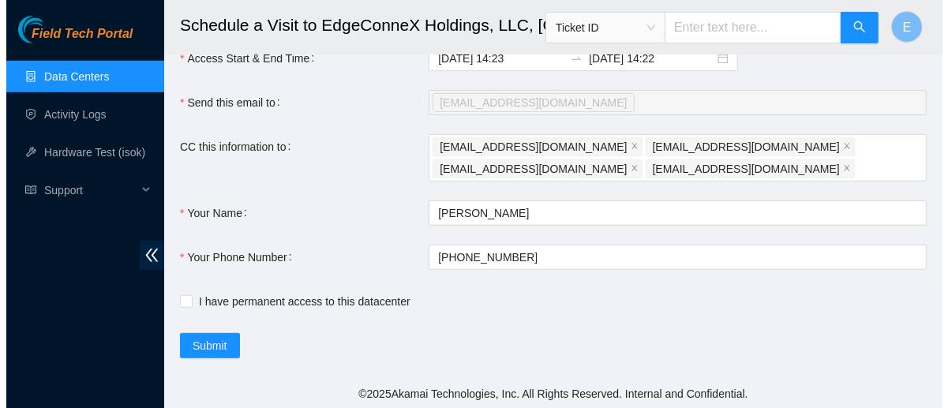
scroll to position [535, 0]
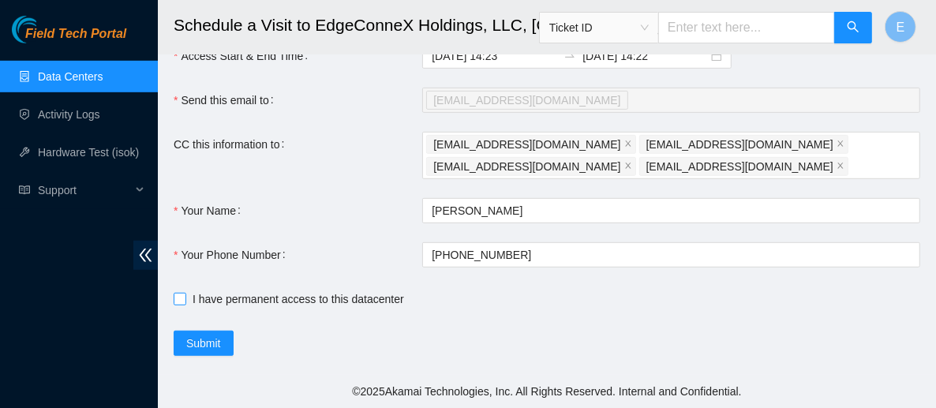
click at [181, 305] on span at bounding box center [180, 299] width 13 height 13
click at [181, 304] on input "I have permanent access to this datacenter" at bounding box center [179, 298] width 11 height 11
checkbox input "true"
click at [206, 349] on span "Submit" at bounding box center [203, 343] width 35 height 17
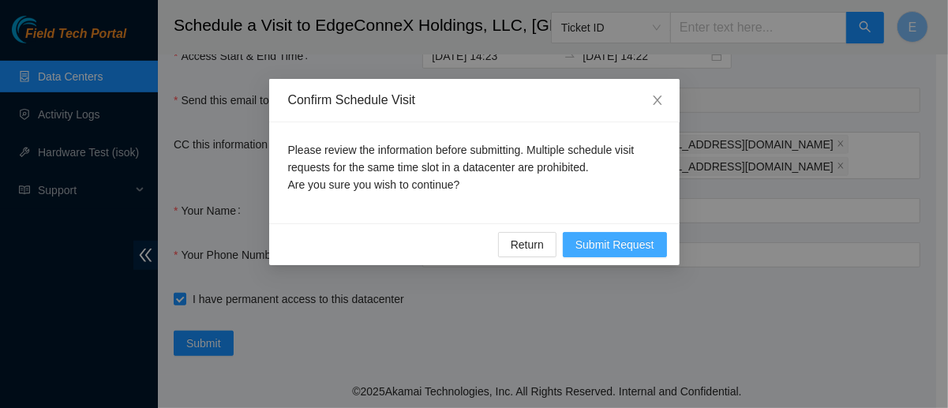
click at [596, 252] on span "Submit Request" at bounding box center [614, 244] width 79 height 17
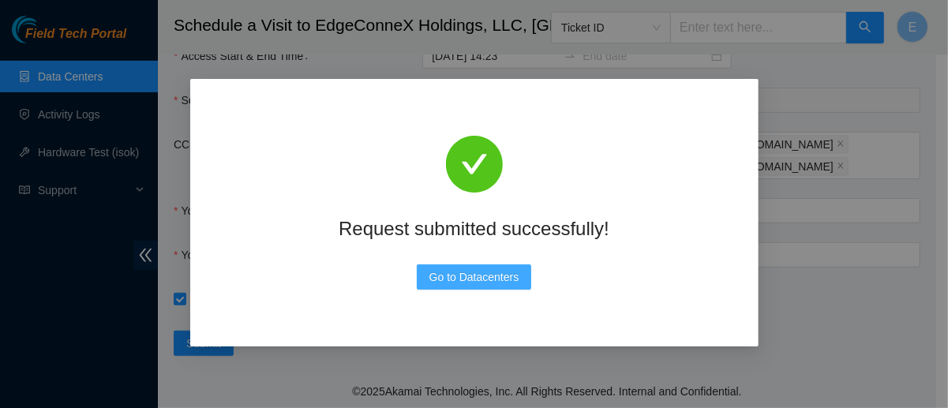
click at [473, 281] on span "Go to Datacenters" at bounding box center [474, 276] width 90 height 17
